Goal: Book appointment/travel/reservation

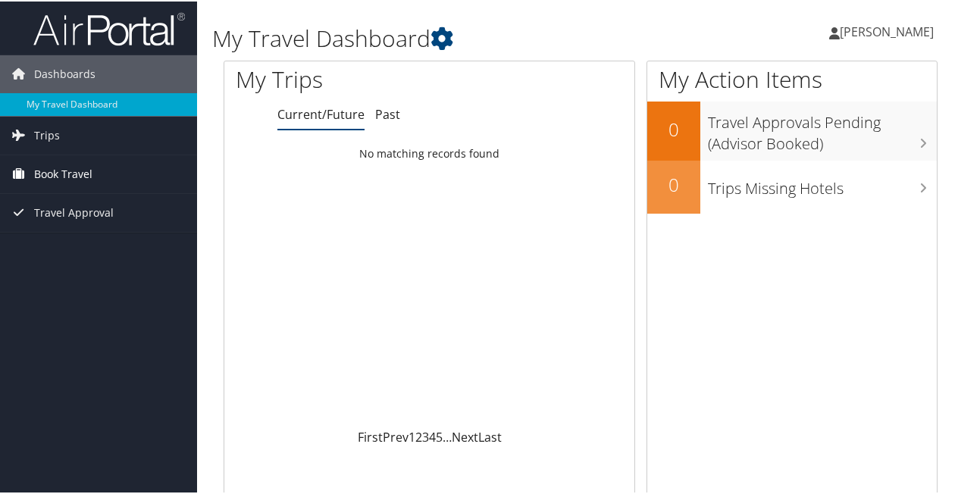
click at [45, 173] on span "Book Travel" at bounding box center [63, 173] width 58 height 38
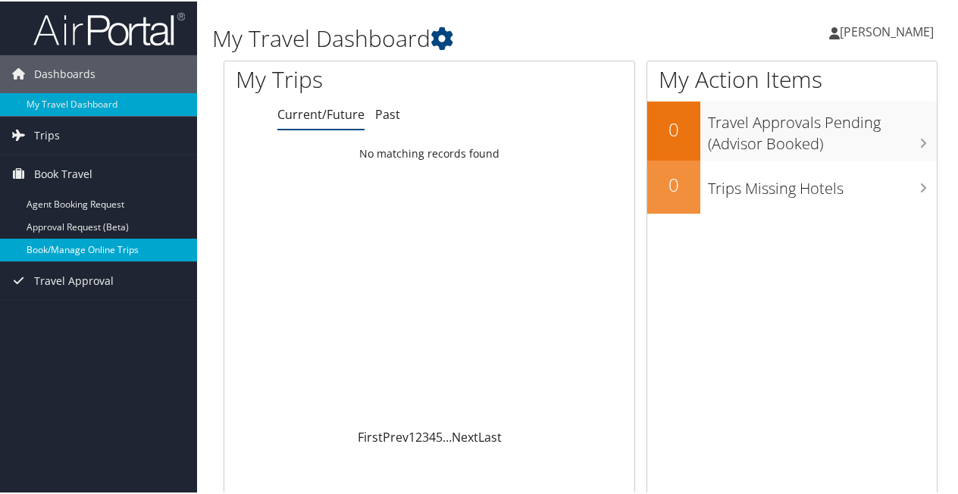
click at [66, 246] on link "Book/Manage Online Trips" at bounding box center [98, 248] width 197 height 23
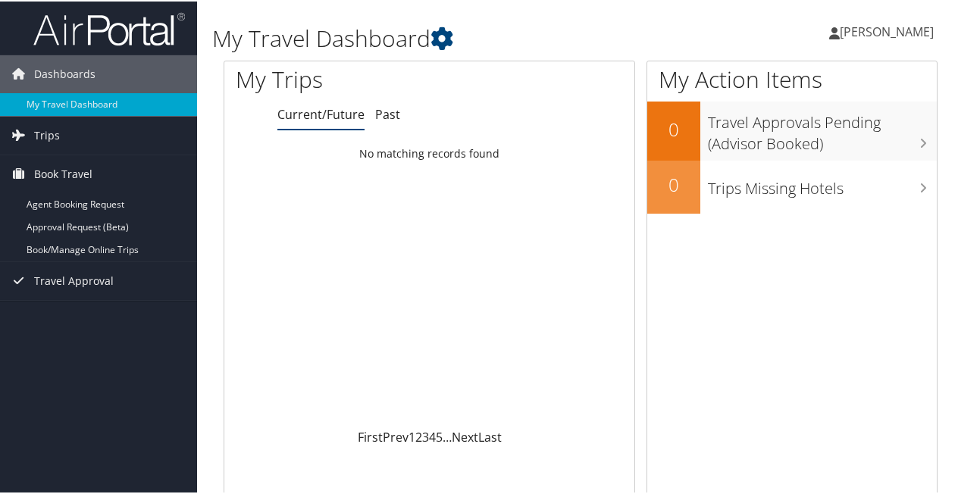
click at [549, 315] on div "Loading... No matching records found" at bounding box center [429, 283] width 410 height 288
click at [499, 218] on div "Loading... No matching records found" at bounding box center [429, 283] width 410 height 288
